Goal: Check status: Check status

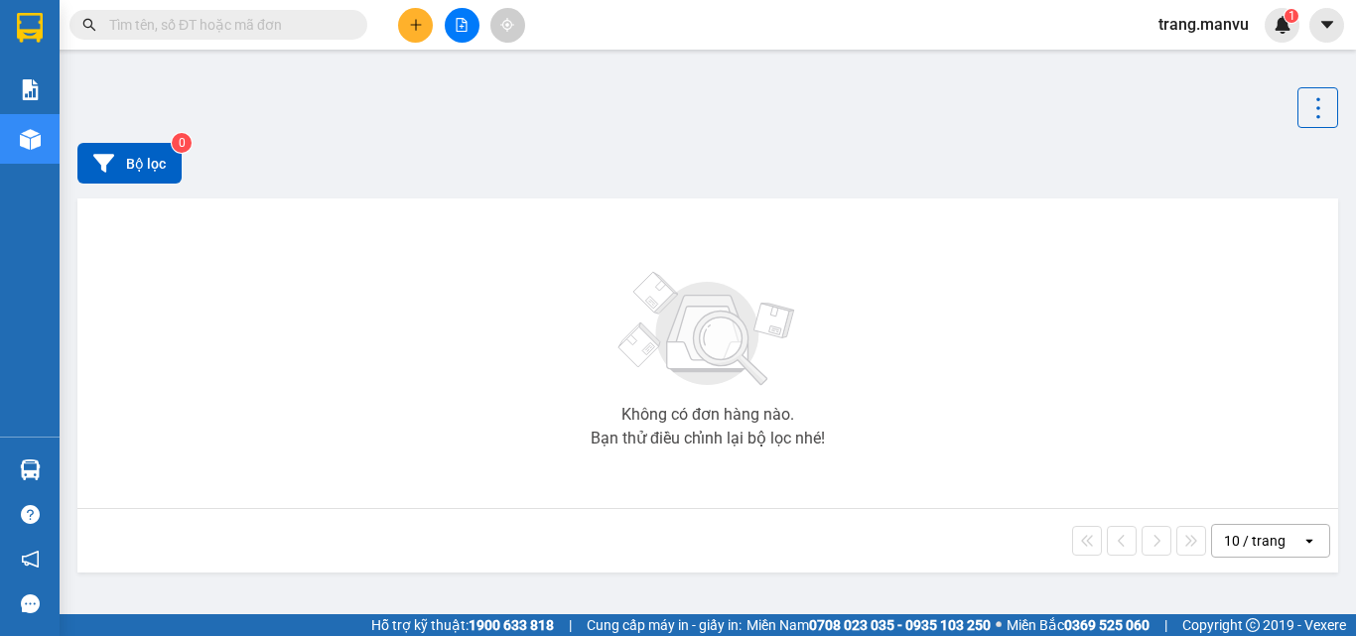
click at [255, 29] on input "text" at bounding box center [226, 25] width 234 height 22
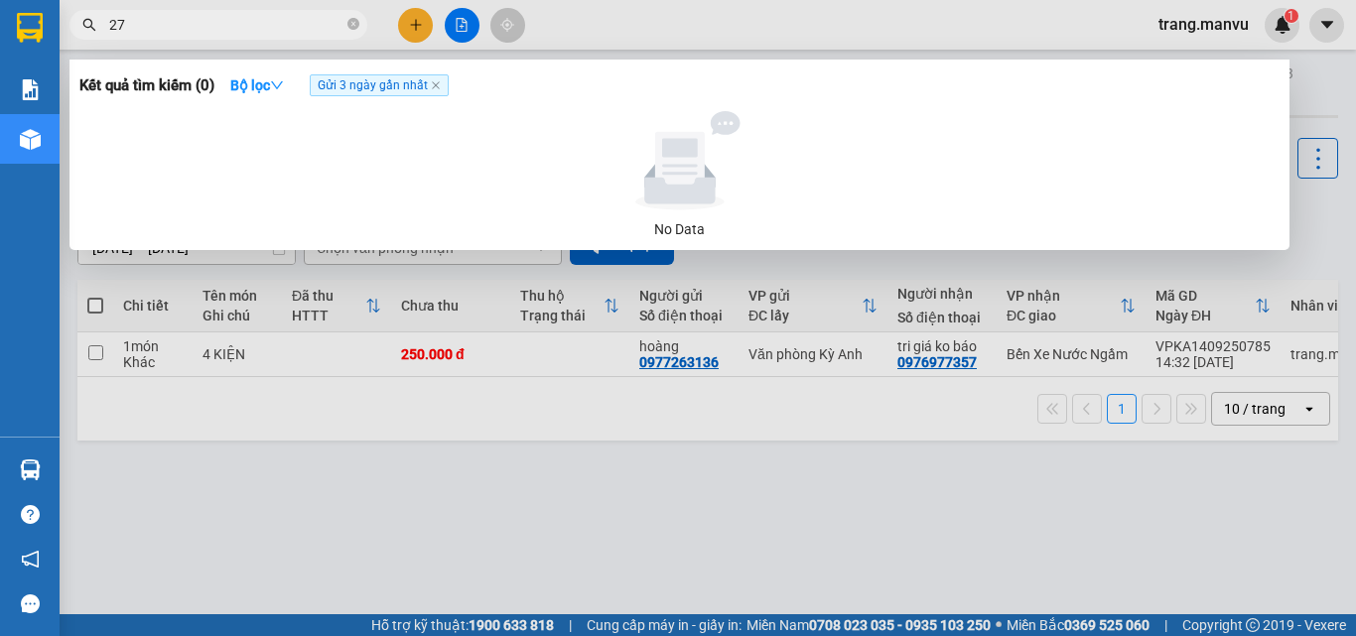
type input "277"
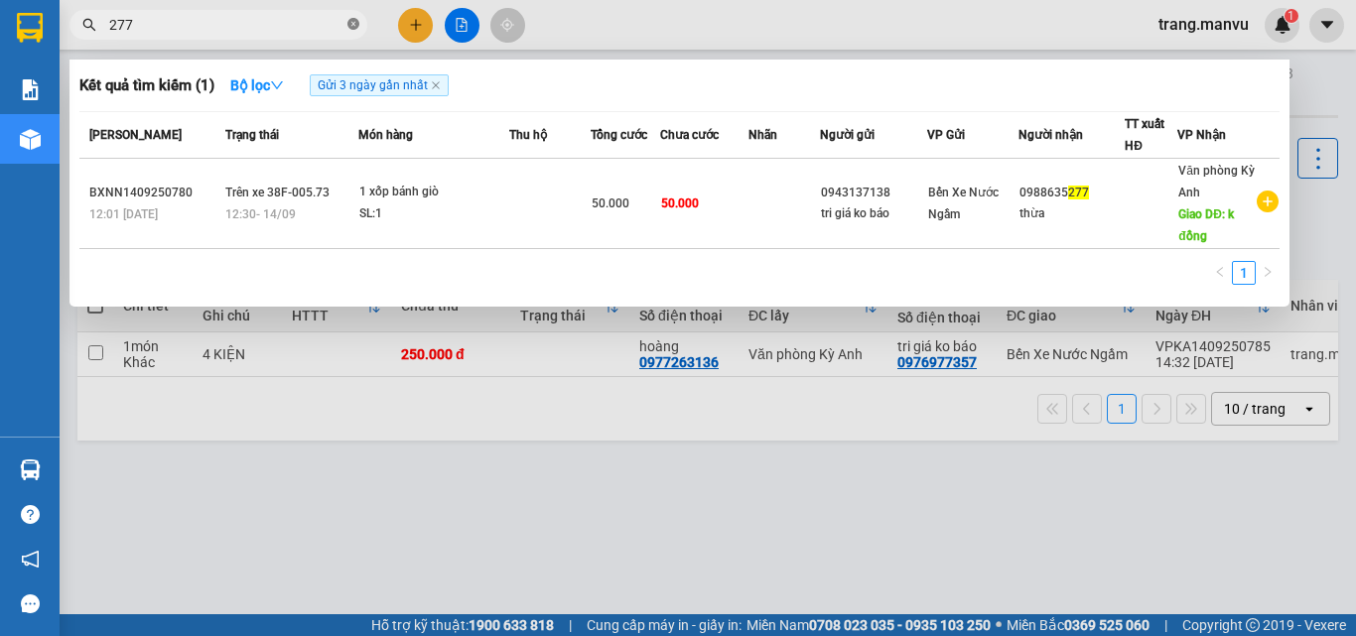
click at [356, 28] on icon "close-circle" at bounding box center [353, 24] width 12 height 12
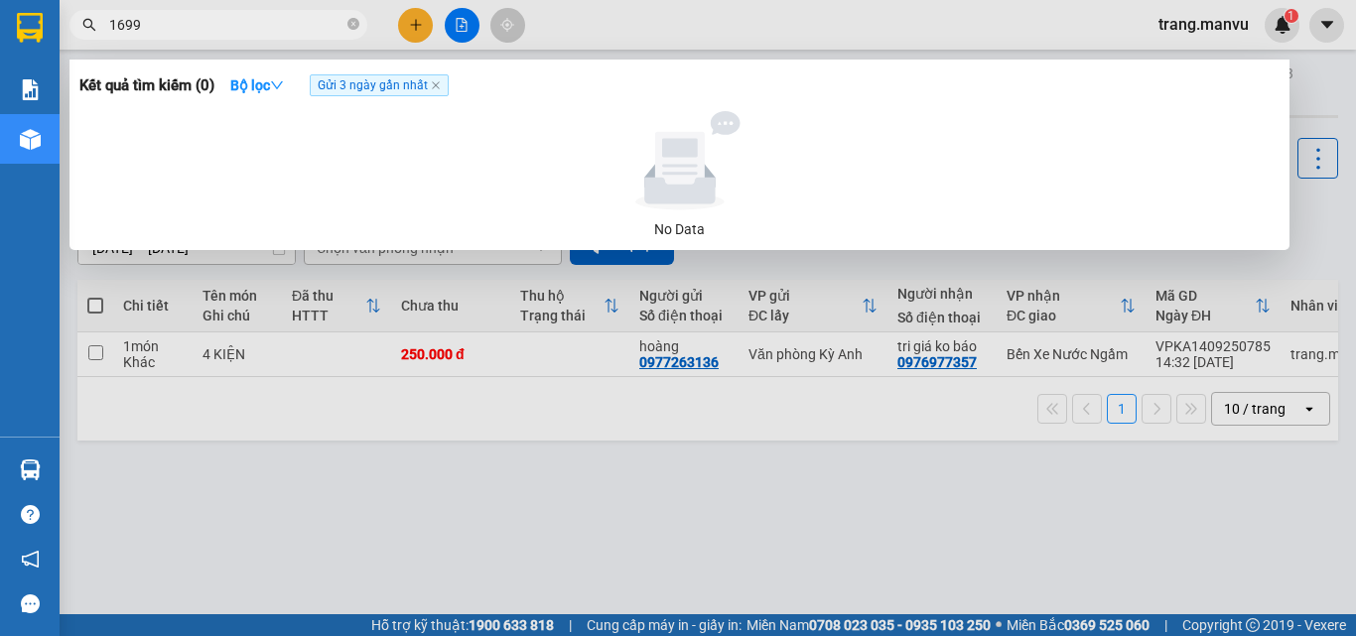
click at [129, 27] on input "1699" at bounding box center [226, 25] width 234 height 22
type input "1669"
click at [343, 22] on span "1669" at bounding box center [218, 25] width 298 height 30
click at [356, 23] on icon "close-circle" at bounding box center [353, 24] width 12 height 12
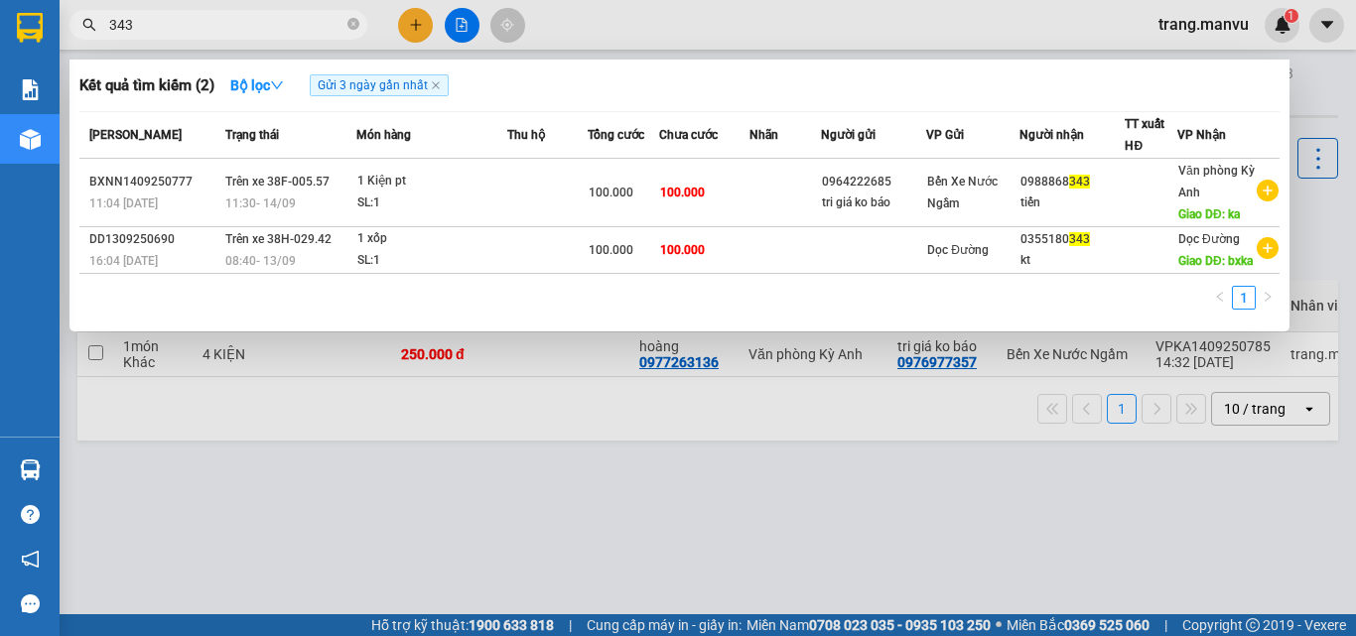
type input "343"
